Goal: Complete application form: Complete application form

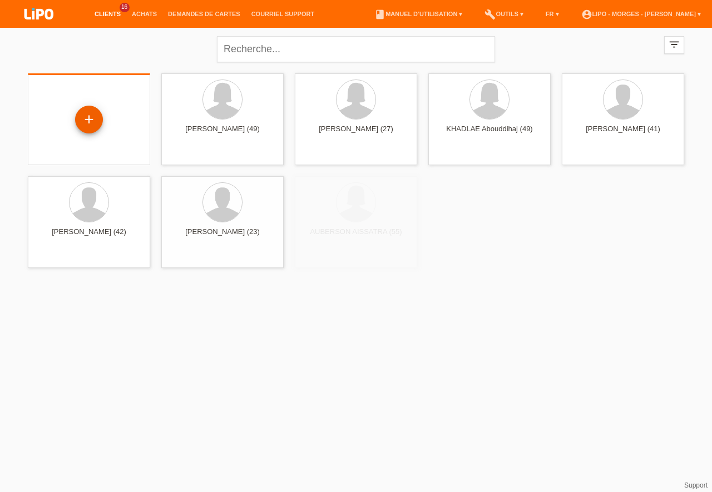
click at [93, 117] on div "+" at bounding box center [89, 120] width 28 height 28
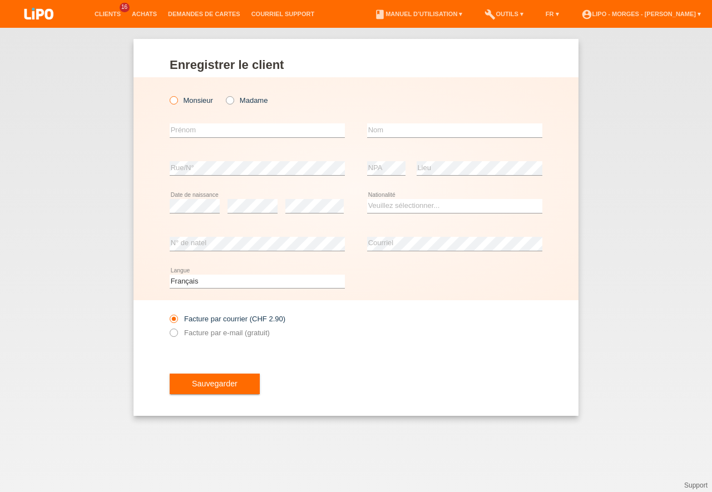
click at [168, 95] on icon at bounding box center [168, 95] width 0 height 0
click at [173, 98] on input "Monsieur" at bounding box center [173, 99] width 7 height 7
radio input "true"
click at [182, 128] on input "text" at bounding box center [257, 130] width 175 height 14
type input "ridvan"
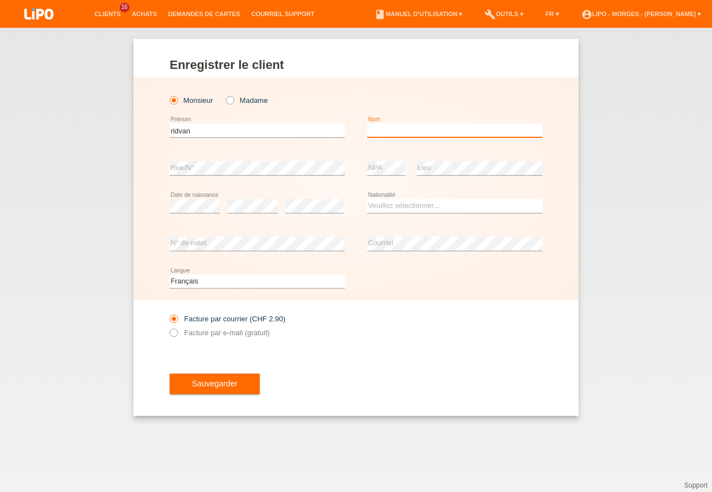
click at [386, 137] on input "text" at bounding box center [454, 130] width 175 height 14
type input "[PERSON_NAME]"
click at [367, 199] on select "Veuillez sélectionner... [GEOGRAPHIC_DATA] [GEOGRAPHIC_DATA] [GEOGRAPHIC_DATA] …" at bounding box center [454, 205] width 175 height 13
select select "XK"
click at [0, 0] on option "[GEOGRAPHIC_DATA]" at bounding box center [0, 0] width 0 height 0
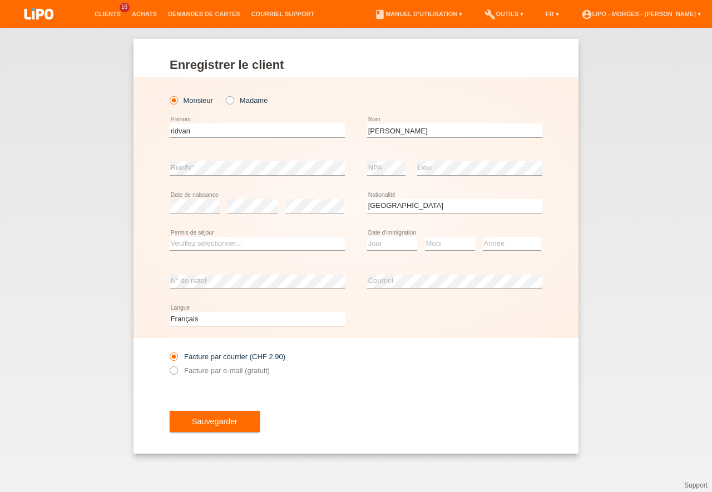
click at [197, 236] on div "Veuillez sélectionner... C B B - Statut de réfugié Autre error Permis de séjour" at bounding box center [257, 244] width 175 height 38
click at [170, 237] on select "Veuillez sélectionner... C B B - Statut de réfugié Autre" at bounding box center [257, 243] width 175 height 13
select select "C"
click at [0, 0] on option "C" at bounding box center [0, 0] width 0 height 0
click at [367, 237] on select "Jour 01 02 03 04 05 06 07 08 09 10 11" at bounding box center [392, 243] width 50 height 13
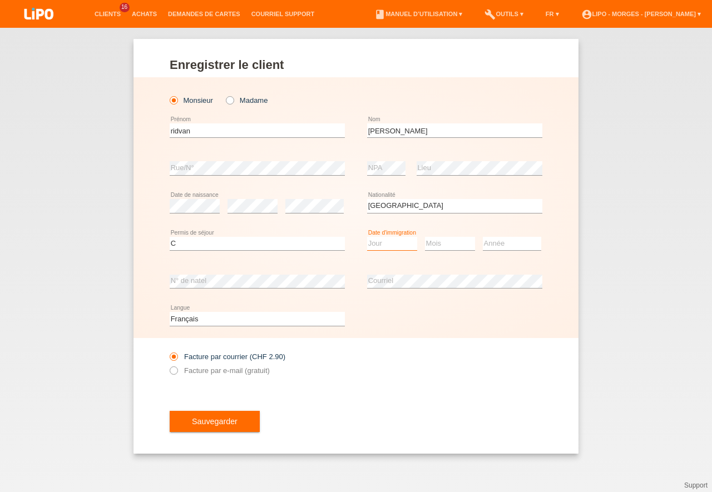
select select "03"
click at [0, 0] on option "03" at bounding box center [0, 0] width 0 height 0
click at [425, 237] on select "Mois 01 02 03 04 05 06 07 08 09 10 11" at bounding box center [450, 243] width 50 height 13
select select "06"
click at [0, 0] on option "06" at bounding box center [0, 0] width 0 height 0
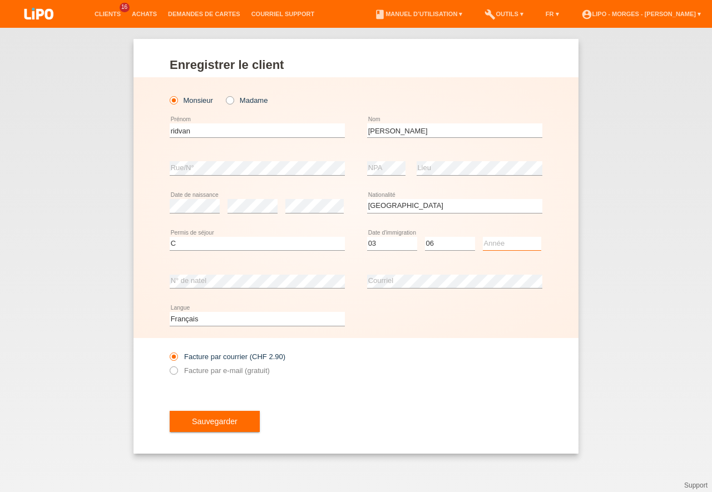
click at [483, 237] on select "Année 2025 2024 2023 2022 2021 2020 2019 2018 2017 2016 2015 2014 2013 2012 201…" at bounding box center [512, 243] width 58 height 13
select select "1999"
click at [0, 0] on option "1999" at bounding box center [0, 0] width 0 height 0
click at [168, 365] on icon at bounding box center [168, 365] width 0 height 0
click at [177, 371] on input "Facture par e-mail (gratuit)" at bounding box center [173, 373] width 7 height 14
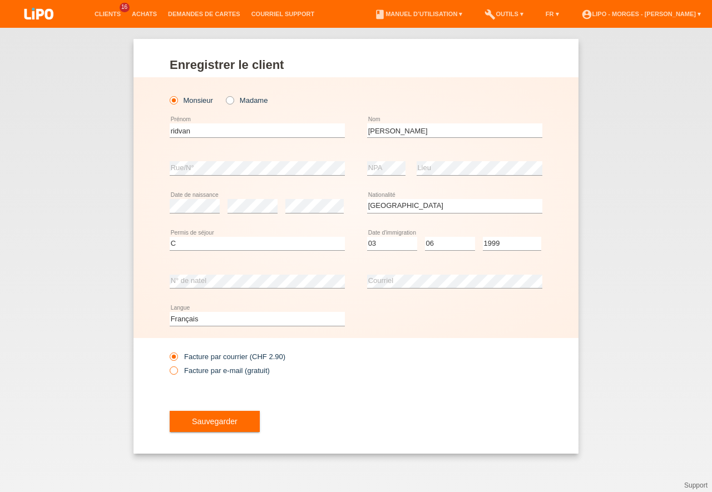
radio input "true"
click at [214, 430] on button "Sauvegarder" at bounding box center [215, 421] width 90 height 21
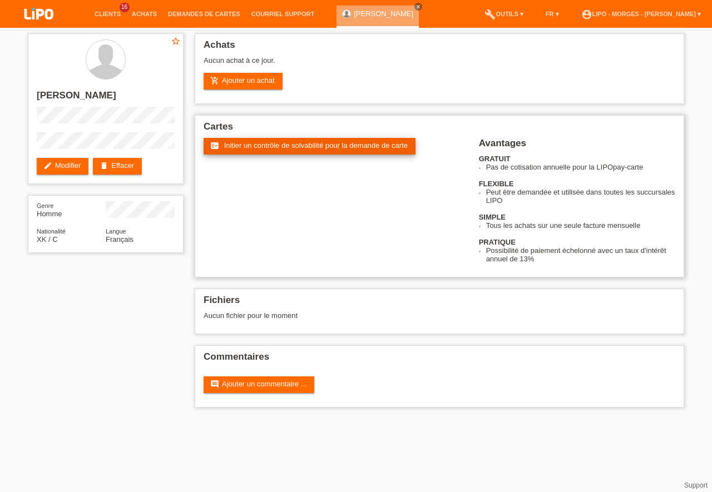
click at [262, 150] on link "fact_check Initier un contrôle de solvabilité pour la demande de carte" at bounding box center [309, 146] width 212 height 17
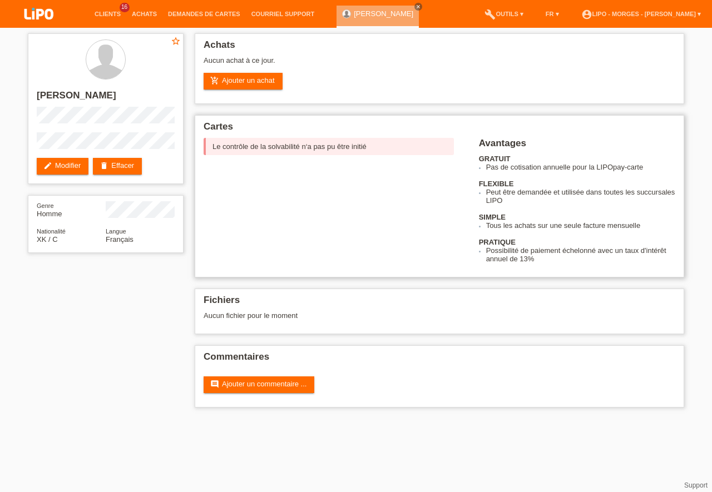
click at [287, 150] on div "Le contrôle de la solvabilité n‘a pas pu être initié" at bounding box center [328, 146] width 250 height 17
click at [121, 161] on link "delete Effacer" at bounding box center [117, 166] width 49 height 17
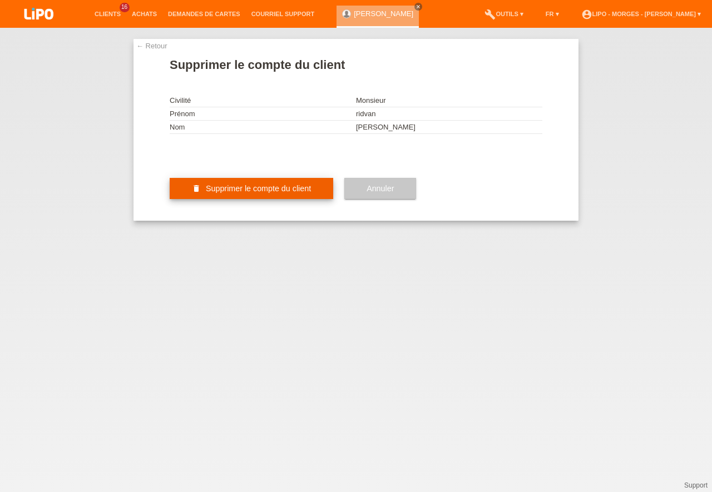
click at [252, 199] on button "delete Supprimer le compte du client" at bounding box center [251, 188] width 163 height 21
